Goal: Check status: Check status

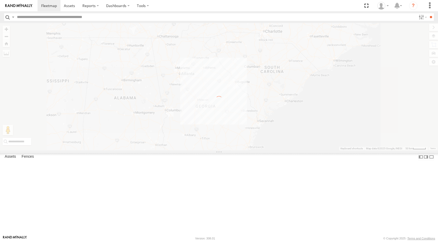
click at [0, 0] on link at bounding box center [0, 0] width 0 height 0
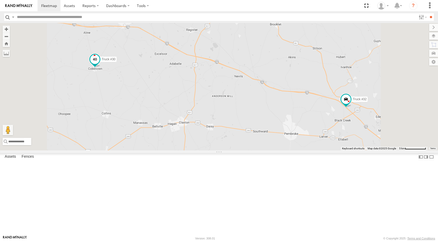
click at [100, 64] on span at bounding box center [94, 59] width 9 height 9
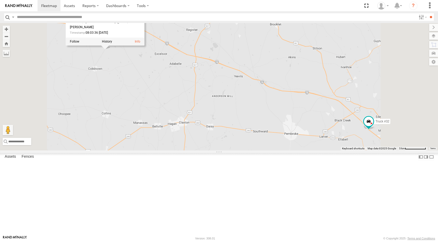
click at [0, 0] on link at bounding box center [0, 0] width 0 height 0
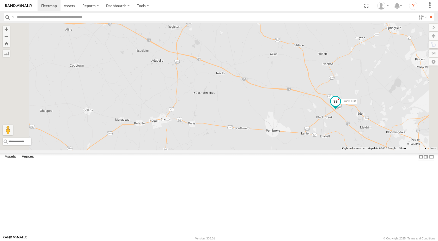
click at [341, 106] on span at bounding box center [335, 101] width 9 height 9
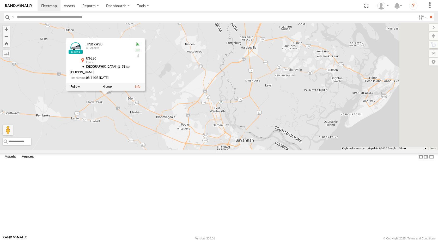
drag, startPoint x: 396, startPoint y: 182, endPoint x: 165, endPoint y: 164, distance: 232.0
click at [160, 150] on div "Truck #30 Truck #30 All Assets US-280 Ellabell 32.18243 , -81.45773 North East …" at bounding box center [219, 86] width 438 height 127
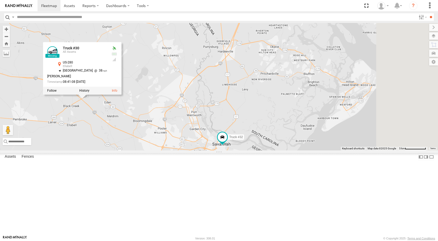
drag, startPoint x: 339, startPoint y: 143, endPoint x: 214, endPoint y: 148, distance: 124.6
click at [214, 148] on div "Truck #30 Truck #30 All Assets US-280 Ellabell 32.18243 , -81.45773 North East …" at bounding box center [219, 86] width 438 height 127
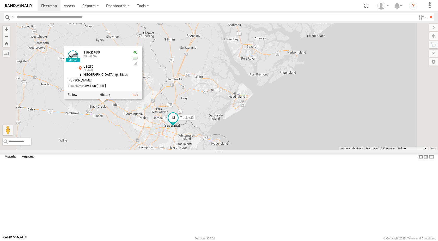
click at [178, 122] on span at bounding box center [173, 117] width 9 height 9
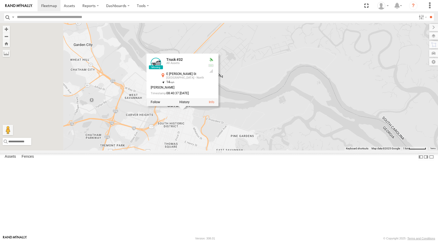
drag, startPoint x: 264, startPoint y: 165, endPoint x: 329, endPoint y: 180, distance: 66.5
click at [329, 150] on div "Truck #30 Truck #32 Truck #32 All Assets E [PERSON_NAME][GEOGRAPHIC_DATA] - Nor…" at bounding box center [219, 86] width 438 height 127
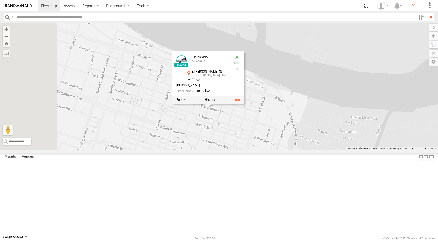
drag, startPoint x: 303, startPoint y: 149, endPoint x: 327, endPoint y: 117, distance: 40.6
click at [327, 117] on div "Truck #30 Truck #32 Truck #32 All Assets E [PERSON_NAME][GEOGRAPHIC_DATA] - Nor…" at bounding box center [219, 86] width 438 height 127
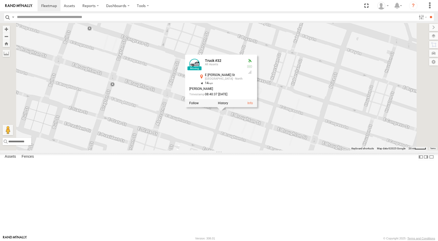
drag, startPoint x: 290, startPoint y: 143, endPoint x: 306, endPoint y: 70, distance: 75.1
click at [306, 70] on div "Truck #30 Truck #32 Truck #32 All Assets E [PERSON_NAME][GEOGRAPHIC_DATA] - Nor…" at bounding box center [219, 86] width 438 height 127
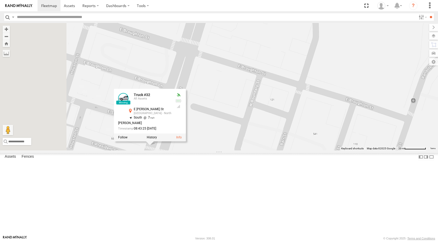
drag, startPoint x: 232, startPoint y: 177, endPoint x: 298, endPoint y: 129, distance: 80.6
click at [298, 129] on div "Truck #30 Truck #32 Truck #32 All Assets E [PERSON_NAME][GEOGRAPHIC_DATA] - Nor…" at bounding box center [219, 86] width 438 height 127
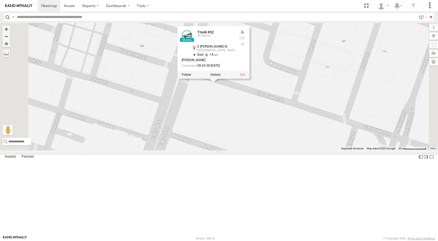
drag, startPoint x: 298, startPoint y: 169, endPoint x: 313, endPoint y: 114, distance: 57.0
click at [313, 114] on div "Truck #30 Truck #32 Truck #32 All Assets E [PERSON_NAME][GEOGRAPHIC_DATA] - Nor…" at bounding box center [219, 86] width 438 height 127
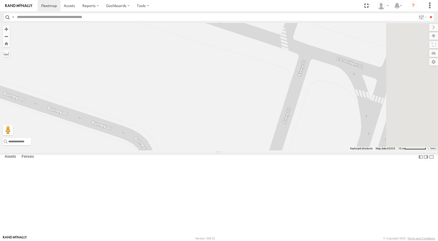
drag, startPoint x: 256, startPoint y: 105, endPoint x: 180, endPoint y: 67, distance: 85.6
click at [180, 67] on div "Truck #30 Truck #32 Truck #32 All Assets E [PERSON_NAME][GEOGRAPHIC_DATA] - Nor…" at bounding box center [219, 86] width 438 height 127
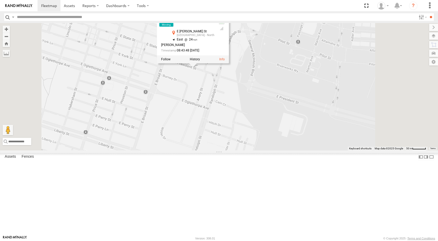
click at [229, 63] on div at bounding box center [193, 60] width 72 height 8
click at [200, 61] on label at bounding box center [195, 60] width 10 height 4
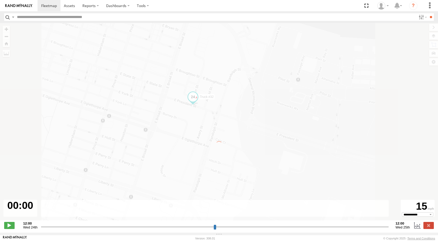
click at [263, 103] on div "← Move left → Move right ↑ Move up ↓ Move down + Zoom in - Zoom out Home Jump l…" at bounding box center [219, 124] width 438 height 203
type input "**********"
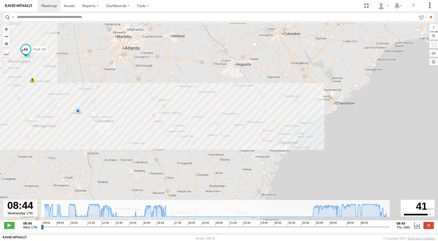
drag, startPoint x: 322, startPoint y: 161, endPoint x: 229, endPoint y: 136, distance: 96.8
click at [229, 136] on div "Truck #32 13:23 Wed 23:28 Wed" at bounding box center [219, 124] width 438 height 203
